Goal: Task Accomplishment & Management: Manage account settings

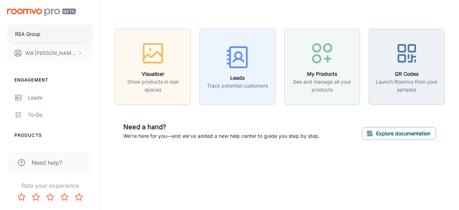
click at [37, 34] on p "REA Group" at bounding box center [27, 34] width 25 height 8
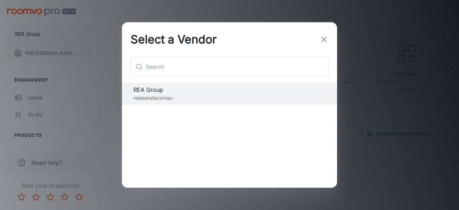
drag, startPoint x: 328, startPoint y: 37, endPoint x: 321, endPoint y: 37, distance: 6.8
click at [328, 37] on button "button" at bounding box center [324, 39] width 14 height 14
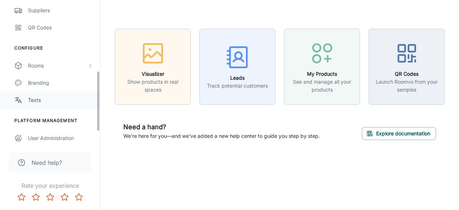
scroll to position [179, 0]
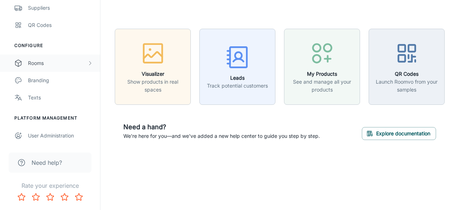
click at [37, 62] on div "Rooms" at bounding box center [57, 63] width 59 height 8
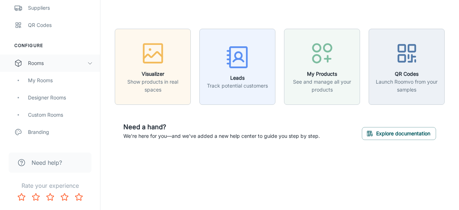
click at [46, 60] on div "Rooms" at bounding box center [57, 63] width 59 height 8
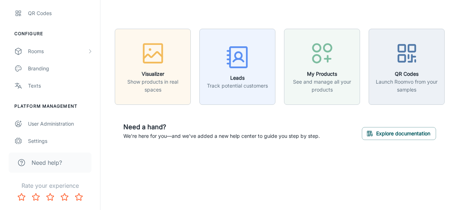
scroll to position [197, 0]
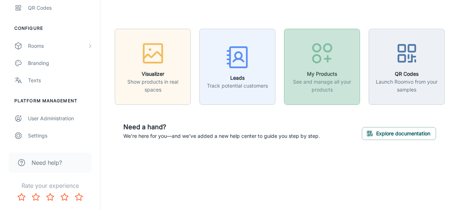
click at [330, 59] on line "button" at bounding box center [328, 59] width 6 height 0
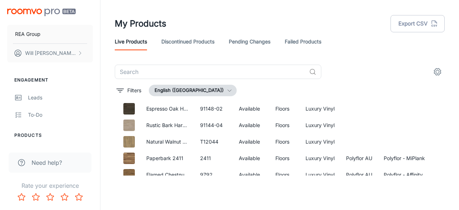
click at [25, 13] on img "scrollable content" at bounding box center [41, 13] width 68 height 8
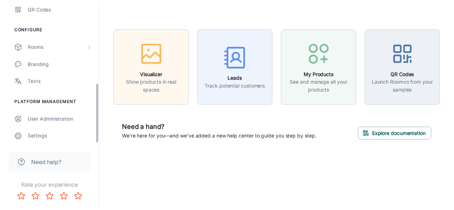
scroll to position [197, 0]
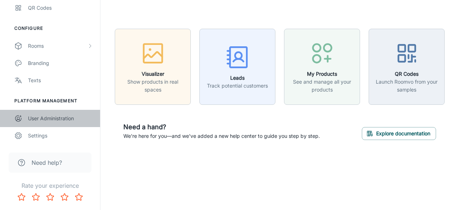
click at [49, 118] on div "User Administration" at bounding box center [60, 118] width 65 height 8
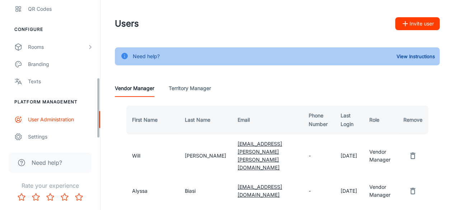
scroll to position [197, 0]
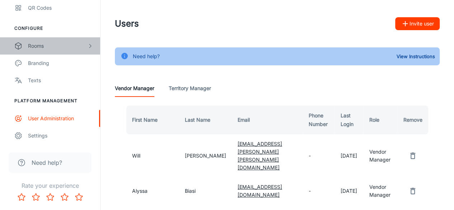
click at [27, 44] on div "Rooms" at bounding box center [50, 45] width 100 height 17
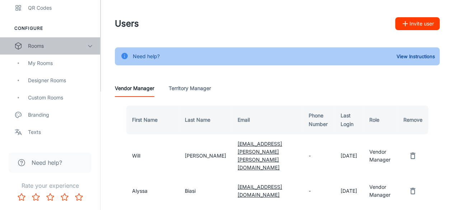
click at [32, 42] on div "Rooms" at bounding box center [57, 46] width 59 height 8
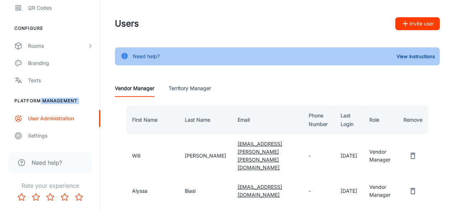
click at [43, 107] on ul "Platform Management User Administration Settings" at bounding box center [50, 121] width 100 height 47
click at [42, 133] on div "Settings" at bounding box center [60, 136] width 65 height 8
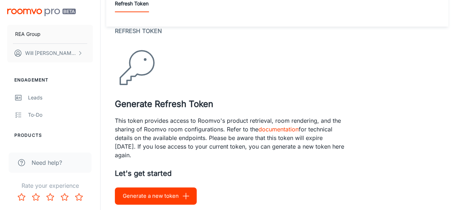
scroll to position [61, 0]
